Goal: Task Accomplishment & Management: Manage account settings

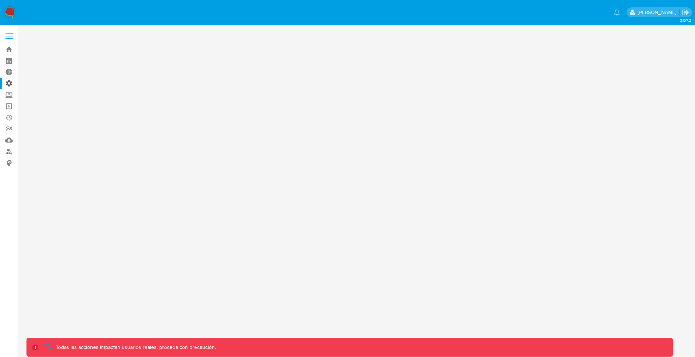
click at [9, 84] on label "Administración" at bounding box center [44, 83] width 88 height 11
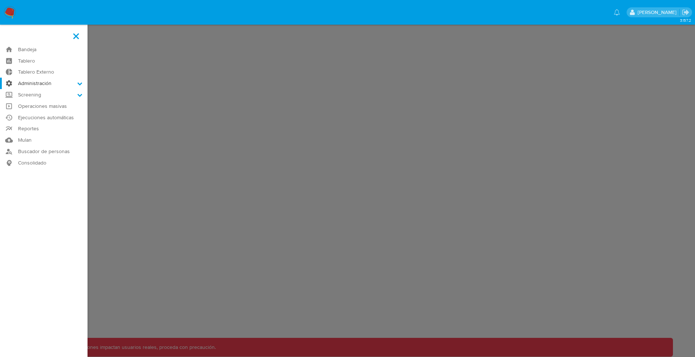
click at [0, 0] on input "Administración" at bounding box center [0, 0] width 0 height 0
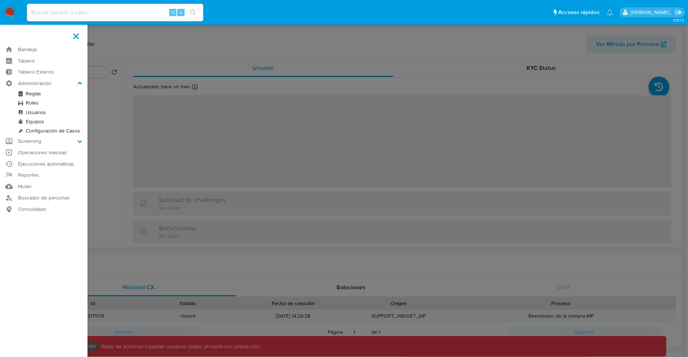
click at [36, 104] on link "Roles" at bounding box center [44, 102] width 88 height 9
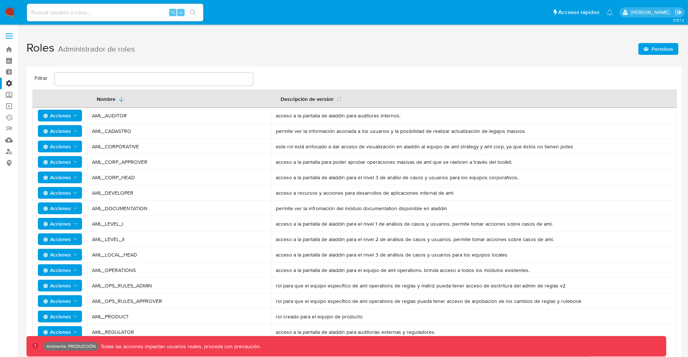
click at [68, 194] on span "Acciones" at bounding box center [57, 193] width 28 height 12
click at [56, 224] on button "Permisos" at bounding box center [61, 229] width 66 height 18
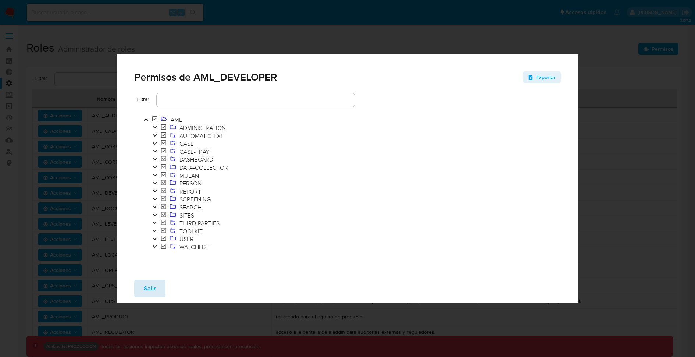
click at [142, 291] on button "Salir" at bounding box center [149, 289] width 31 height 18
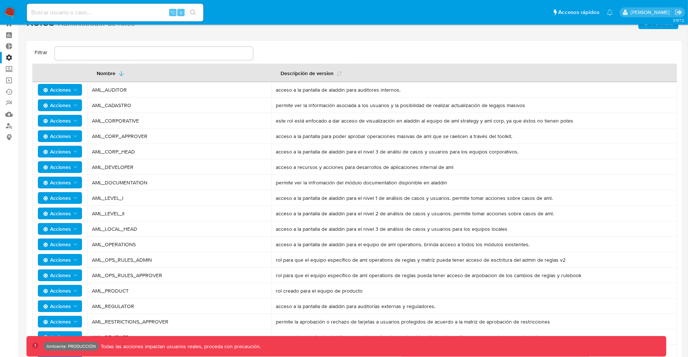
scroll to position [7, 0]
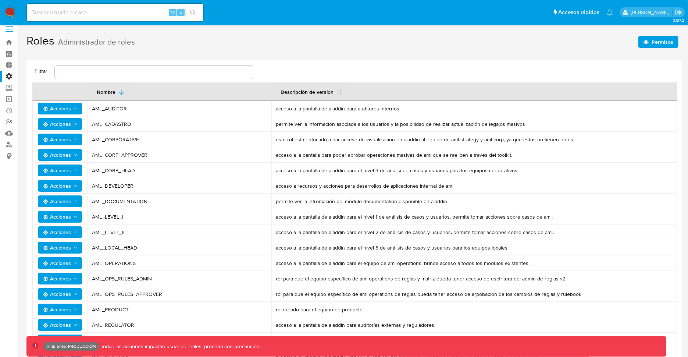
click at [109, 187] on span "AML_DEVELOPER" at bounding box center [179, 185] width 175 height 7
click at [68, 189] on span "Acciones" at bounding box center [57, 186] width 28 height 12
click at [60, 222] on button "Permisos" at bounding box center [61, 222] width 66 height 18
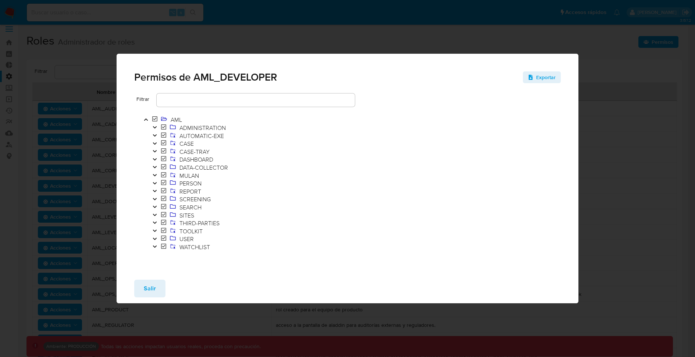
click at [156, 166] on icon "Toggle" at bounding box center [154, 167] width 5 height 4
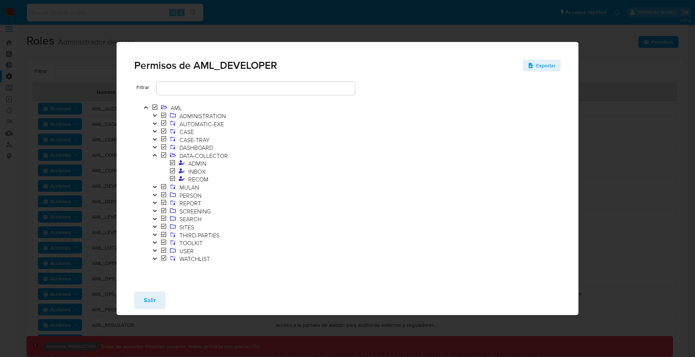
click at [172, 171] on icon at bounding box center [172, 171] width 5 height 6
click at [173, 171] on icon at bounding box center [172, 171] width 5 height 6
click at [154, 188] on icon "Toggle" at bounding box center [154, 187] width 5 height 4
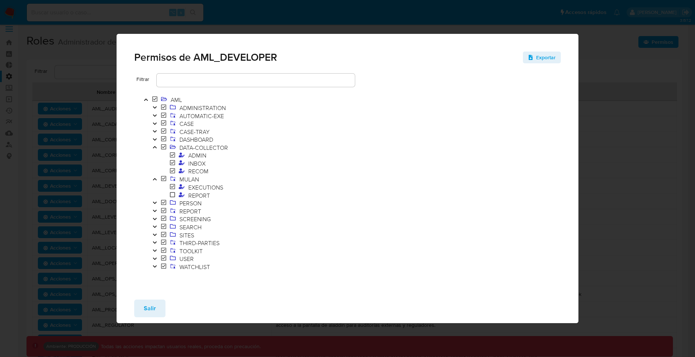
click at [155, 202] on icon "Toggle" at bounding box center [154, 202] width 5 height 4
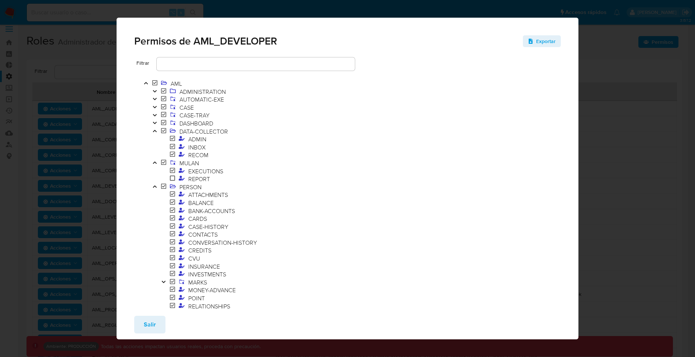
click at [174, 177] on icon at bounding box center [172, 178] width 5 height 6
click at [173, 178] on icon at bounding box center [172, 178] width 5 height 6
click at [182, 179] on icon at bounding box center [182, 178] width 6 height 5
click at [70, 155] on div "Permisos de AML_DEVELOPER Exportar Filtrar AML ADMINISTRATION AUTOMATIC-EXE CAS…" at bounding box center [347, 178] width 695 height 357
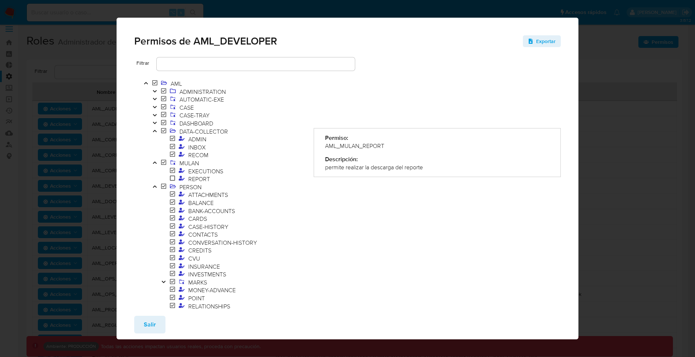
drag, startPoint x: 148, startPoint y: 323, endPoint x: 157, endPoint y: 318, distance: 11.0
click at [148, 324] on span "Salir" at bounding box center [150, 324] width 12 height 16
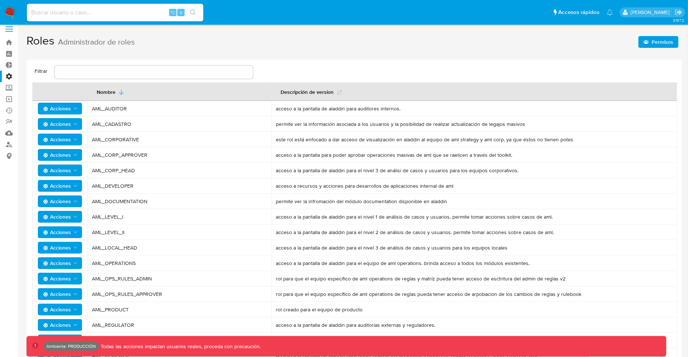
click at [71, 185] on span "Acciones" at bounding box center [60, 186] width 35 height 10
click at [51, 221] on button "Permisos" at bounding box center [61, 222] width 66 height 18
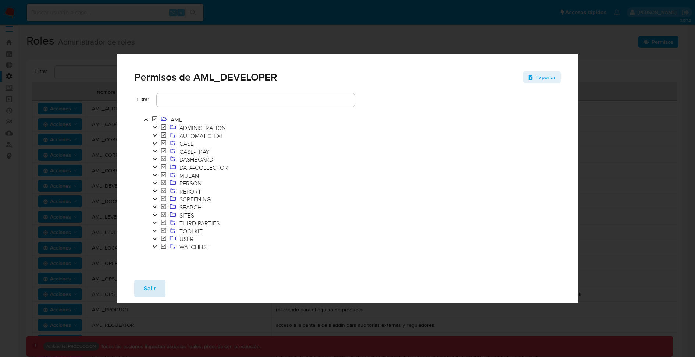
click at [148, 281] on span "Salir" at bounding box center [150, 288] width 12 height 16
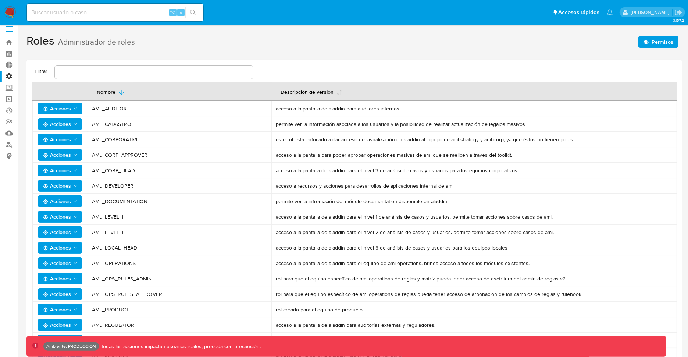
click at [71, 170] on span "Acciones" at bounding box center [60, 170] width 35 height 10
click at [51, 212] on button "Permisos" at bounding box center [61, 207] width 66 height 18
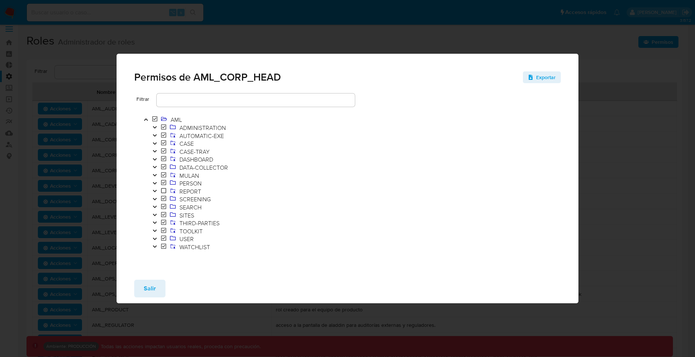
click at [153, 166] on icon "Toggle" at bounding box center [155, 167] width 4 height 2
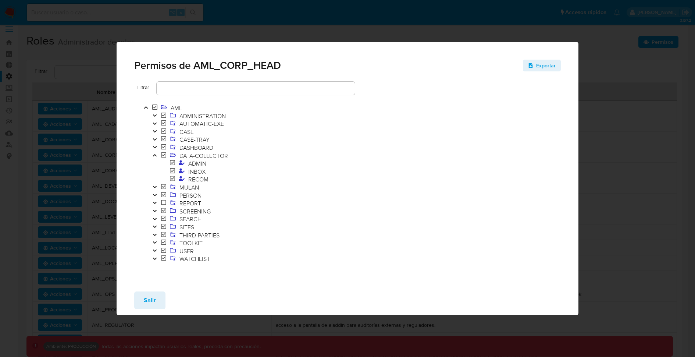
click at [156, 184] on button "Toggle" at bounding box center [154, 188] width 9 height 8
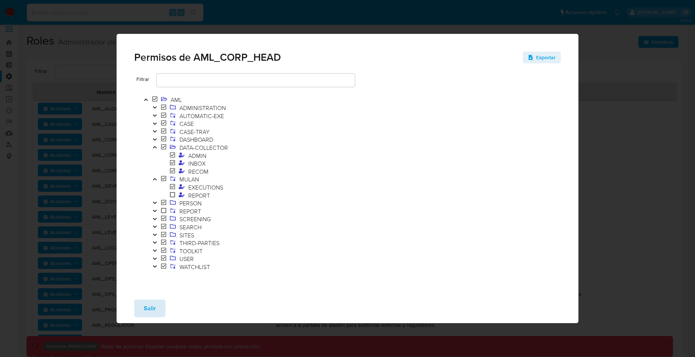
click at [164, 304] on button "Salir" at bounding box center [149, 308] width 31 height 18
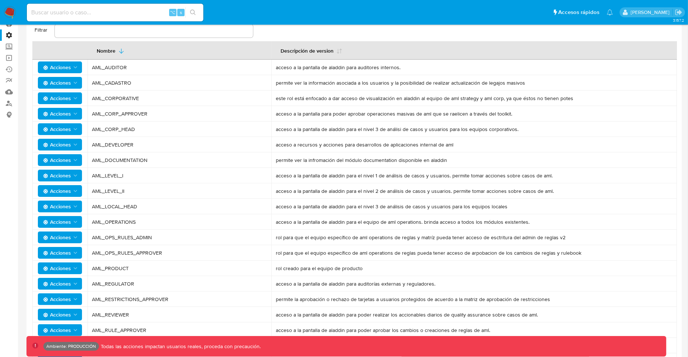
scroll to position [105, 0]
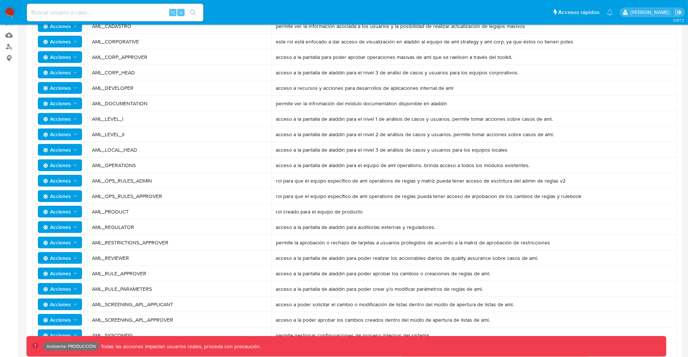
click at [70, 212] on span "Acciones" at bounding box center [57, 212] width 28 height 12
click at [53, 245] on button "Permisos" at bounding box center [61, 248] width 66 height 18
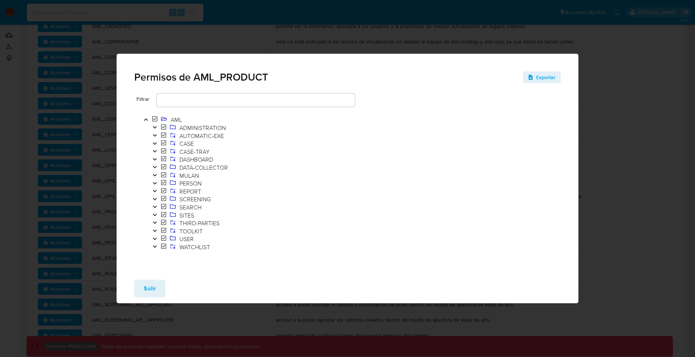
click at [155, 244] on button "Toggle" at bounding box center [154, 247] width 9 height 8
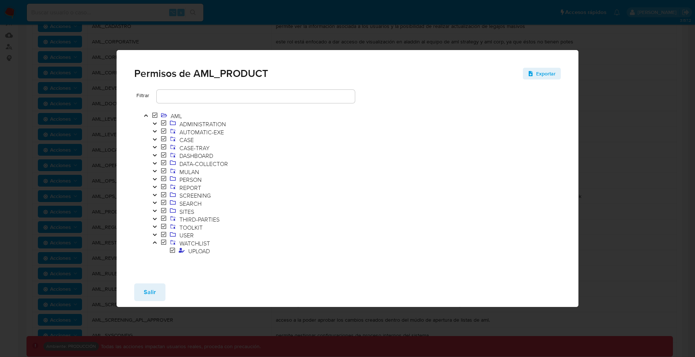
click at [155, 235] on icon "Toggle" at bounding box center [155, 235] width 4 height 2
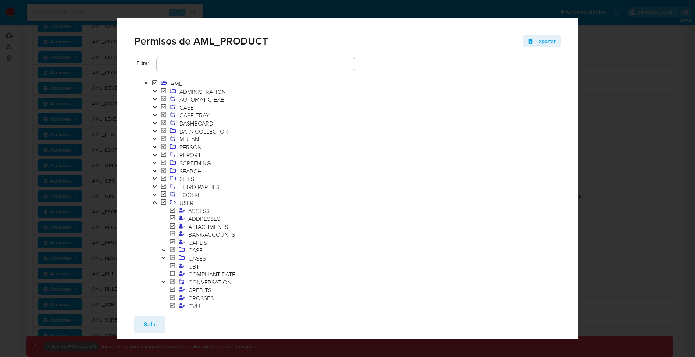
click at [154, 136] on icon "Toggle" at bounding box center [154, 138] width 5 height 4
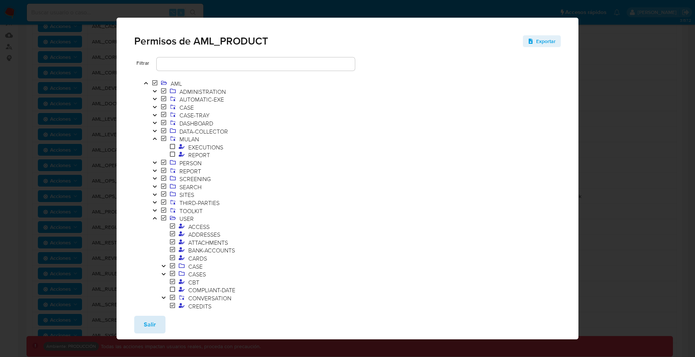
click at [154, 318] on span "Salir" at bounding box center [150, 324] width 12 height 16
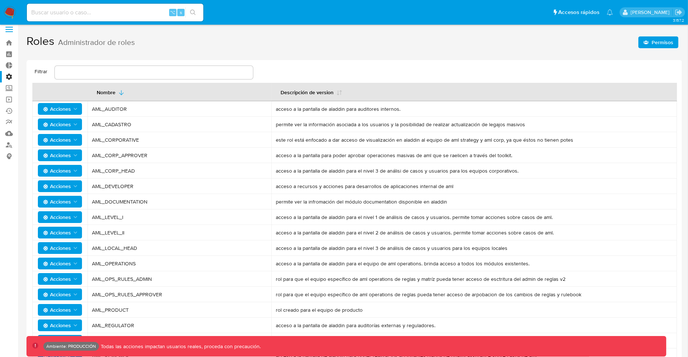
scroll to position [0, 0]
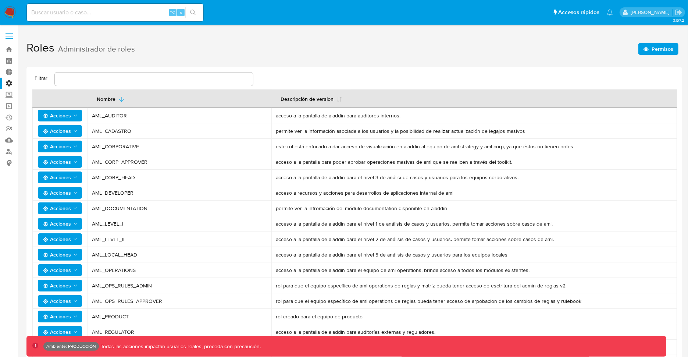
click at [658, 49] on span "Permisos" at bounding box center [663, 49] width 22 height 12
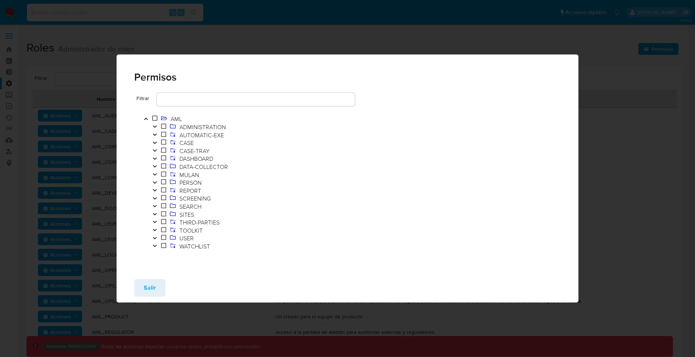
click at [164, 125] on icon at bounding box center [163, 126] width 5 height 6
click at [164, 128] on icon at bounding box center [163, 126] width 5 height 6
click at [157, 128] on icon "Toggle" at bounding box center [154, 126] width 5 height 4
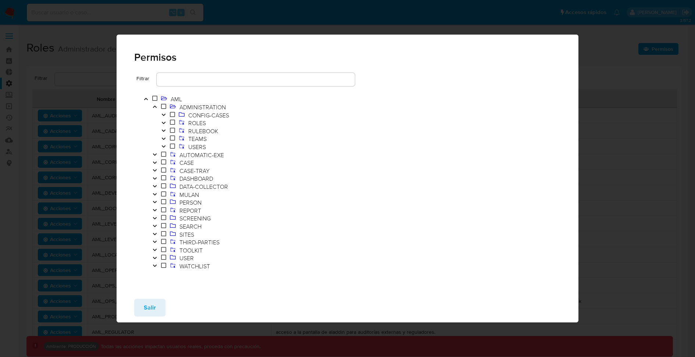
click at [164, 131] on icon "Toggle" at bounding box center [164, 130] width 4 height 2
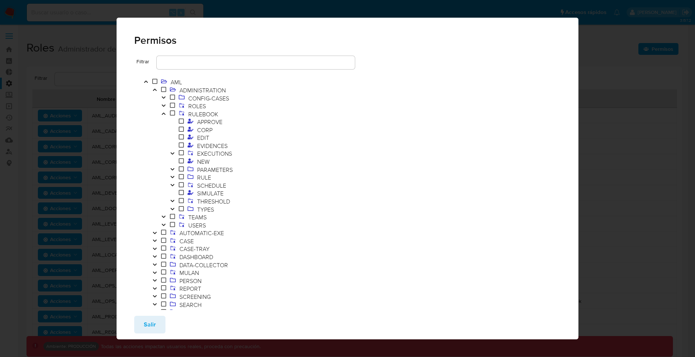
click at [181, 132] on span at bounding box center [181, 130] width 9 height 8
drag, startPoint x: 181, startPoint y: 129, endPoint x: 221, endPoint y: 129, distance: 40.1
click at [182, 129] on icon at bounding box center [181, 129] width 5 height 6
click at [223, 129] on span "CORP" at bounding box center [237, 130] width 138 height 8
click at [202, 132] on span "CORP" at bounding box center [204, 130] width 19 height 8
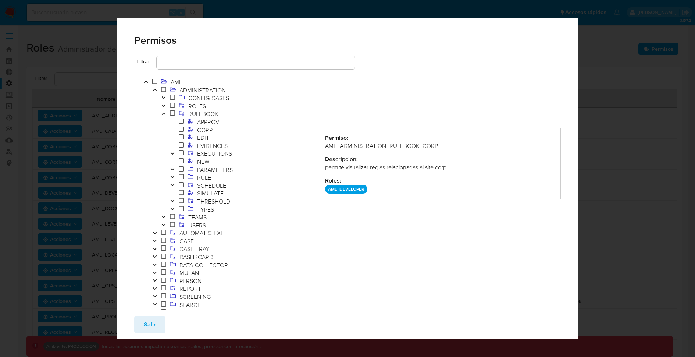
click at [337, 189] on p "AML_DEVELOPER" at bounding box center [346, 189] width 42 height 9
click at [201, 138] on span "EDIT" at bounding box center [203, 138] width 16 height 8
click at [204, 149] on span "EVIDENCES" at bounding box center [212, 146] width 34 height 8
click at [155, 240] on icon "Toggle" at bounding box center [154, 240] width 5 height 4
click at [165, 255] on icon "Toggle" at bounding box center [163, 256] width 5 height 4
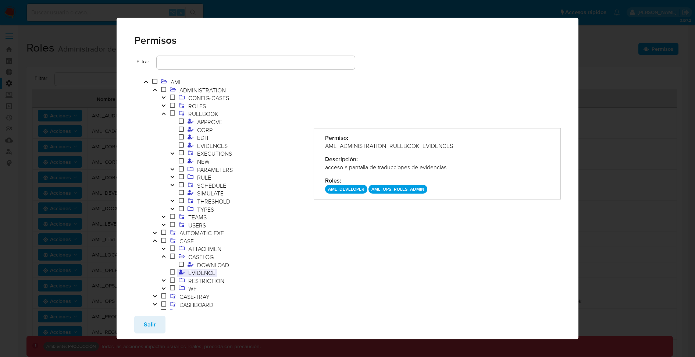
click at [193, 272] on span "EVIDENCE" at bounding box center [202, 273] width 31 height 8
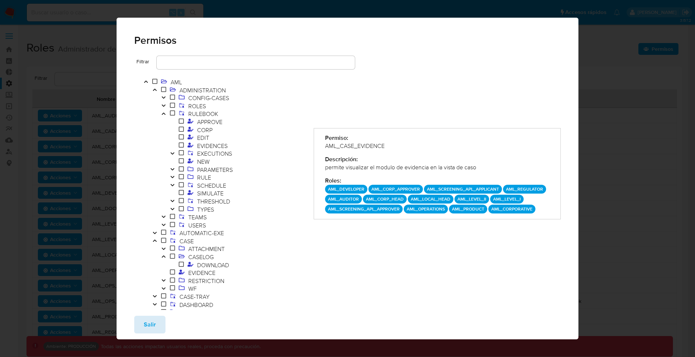
click at [147, 323] on span "Salir" at bounding box center [150, 324] width 12 height 16
